Goal: Entertainment & Leisure: Consume media (video, audio)

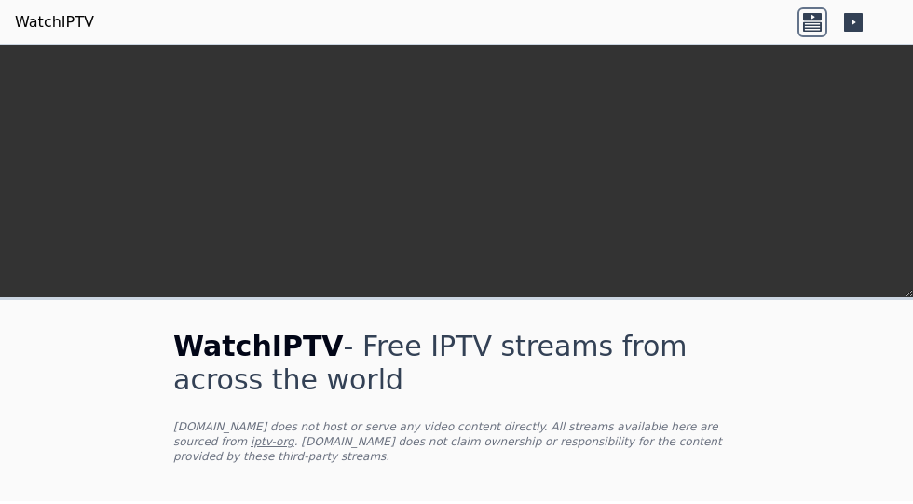
click at [342, 300] on div "WatchIPTV - Free IPTV streams from across the world [DOMAIN_NAME] does not host…" at bounding box center [456, 400] width 626 height 201
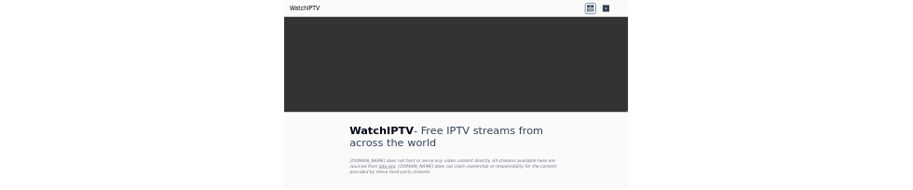
scroll to position [482, 0]
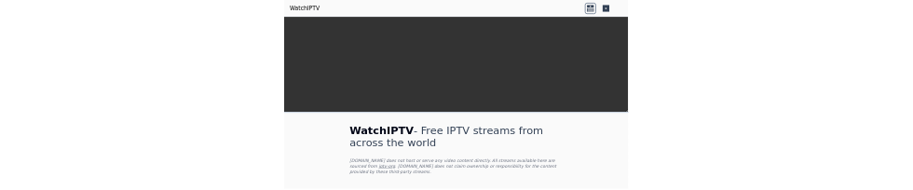
scroll to position [754, 0]
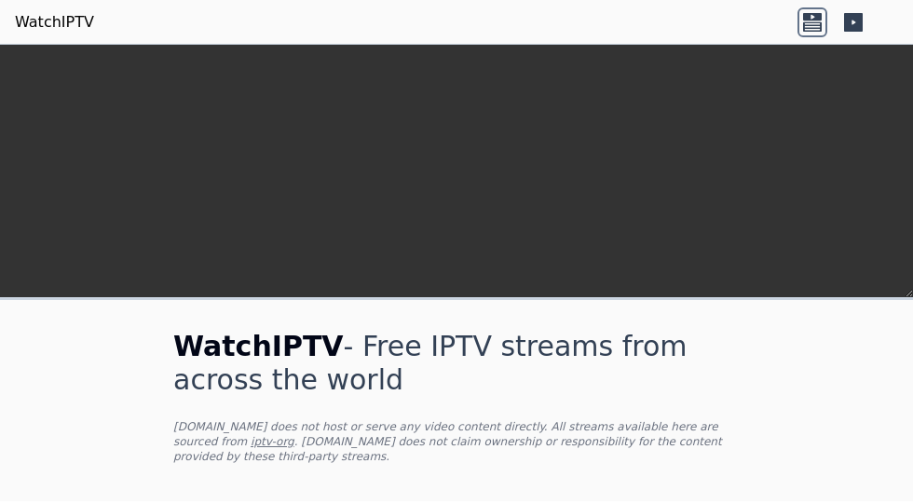
type input "***"
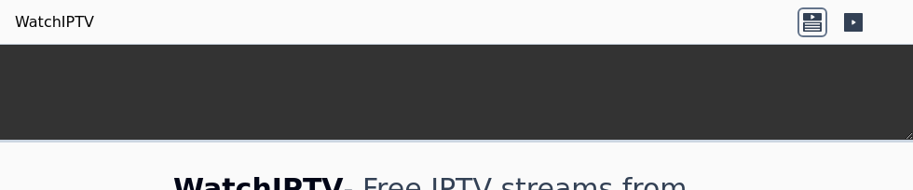
scroll to position [397, 0]
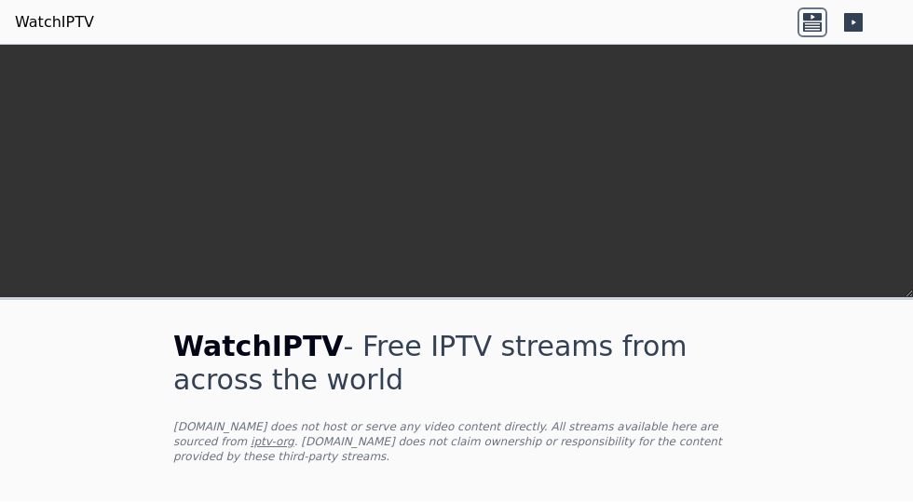
scroll to position [430, 0]
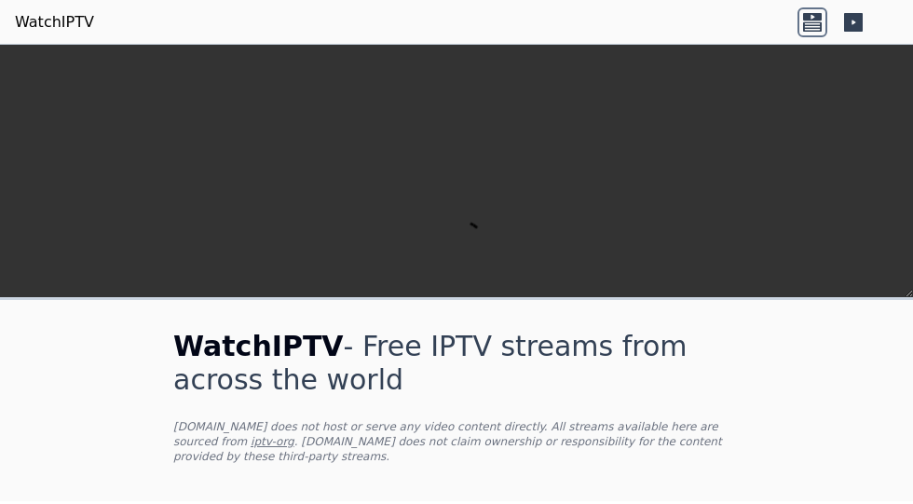
scroll to position [1123, 0]
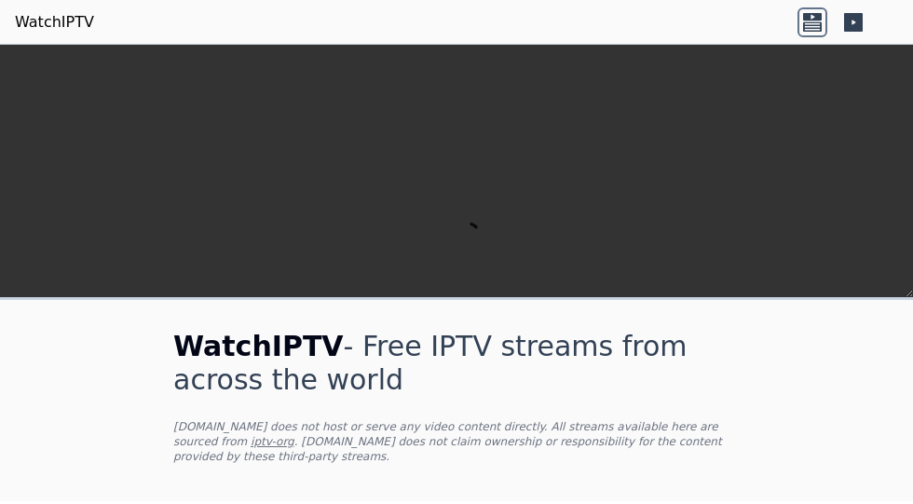
scroll to position [3051, 0]
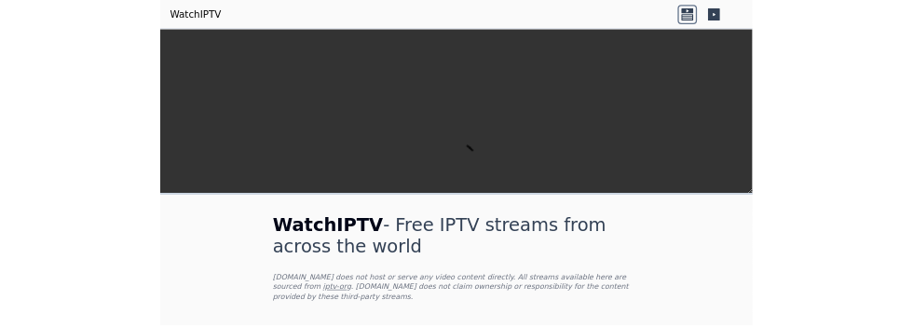
scroll to position [0, 0]
